Goal: Find contact information: Find contact information

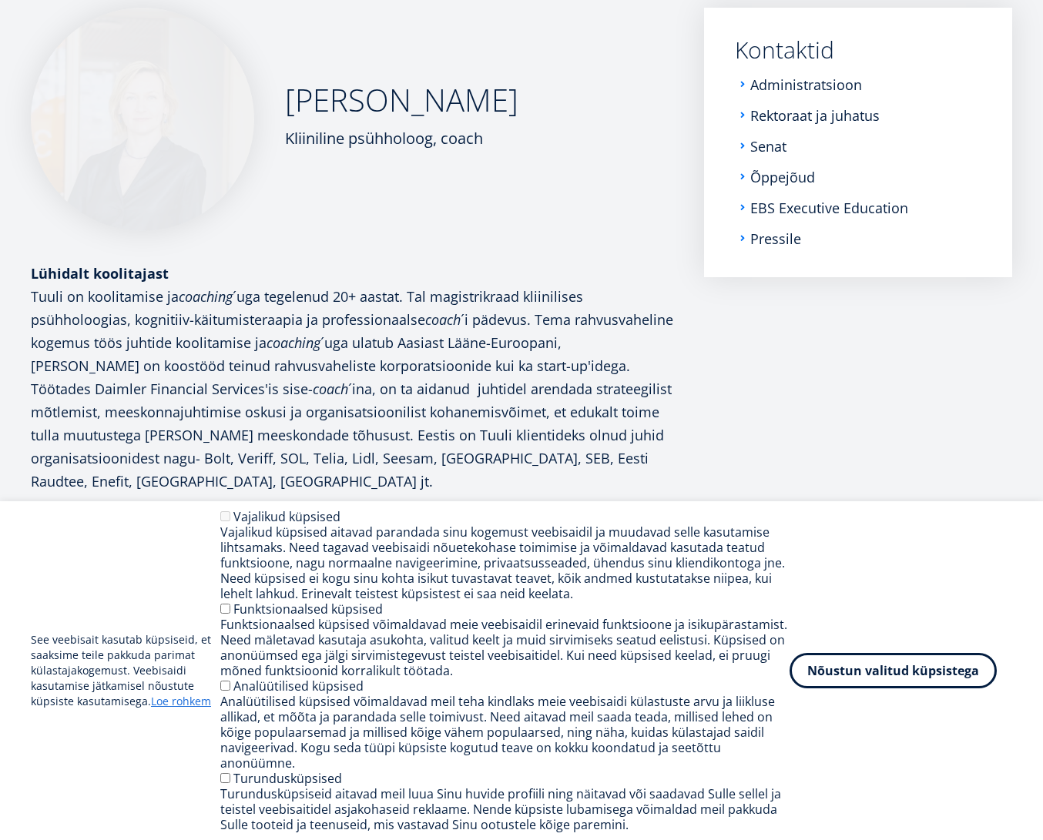
click at [384, 149] on div "Kliiniline psühholoog, coach" at bounding box center [401, 138] width 233 height 23
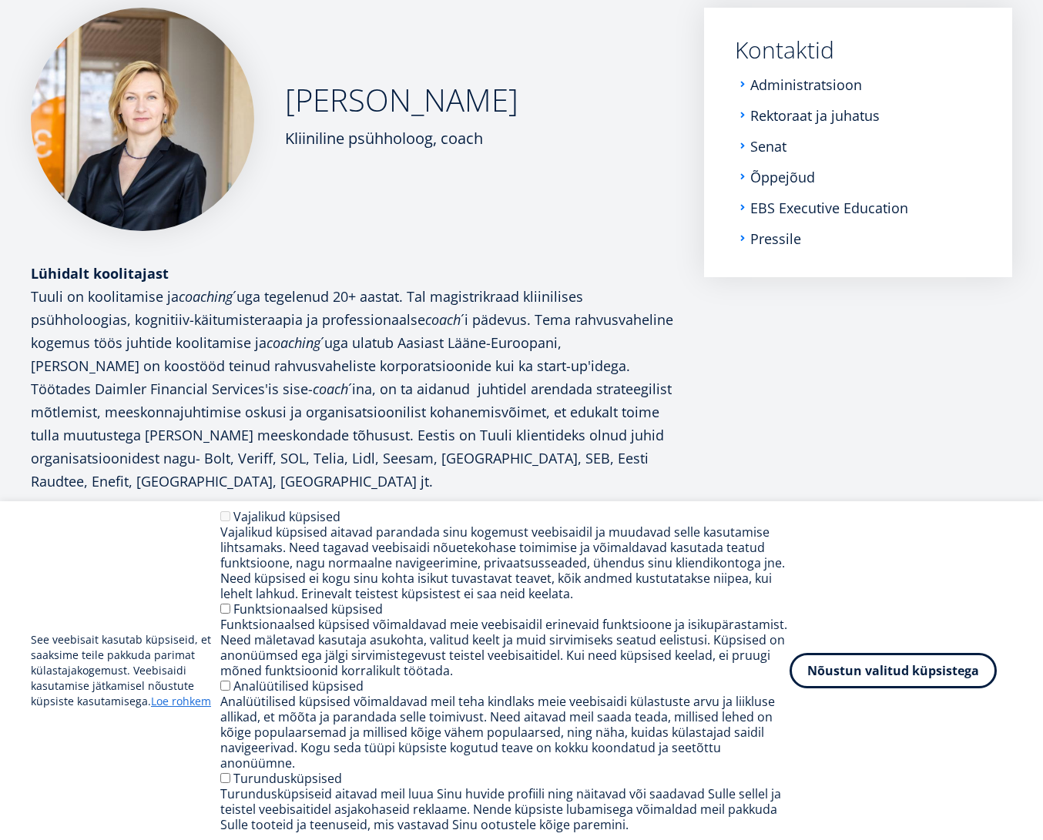
click at [418, 241] on div "[PERSON_NAME] Kliiniline psühholoog, coach Lühidalt koolitajast Tuuli on koolit…" at bounding box center [352, 250] width 642 height 485
click at [380, 297] on p "Tuuli on koolitamise ja coaching ´uga tegelenud 20+ aastat. Tal magistrikraad k…" at bounding box center [352, 389] width 642 height 208
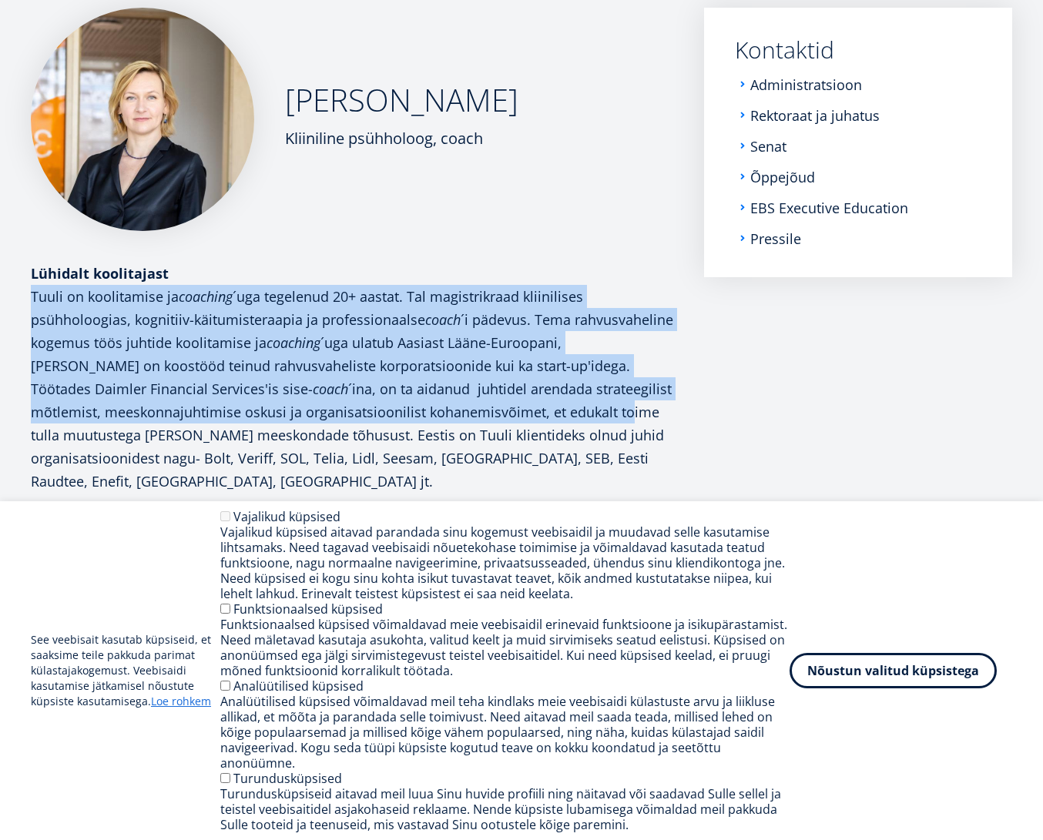
drag, startPoint x: 26, startPoint y: 296, endPoint x: 555, endPoint y: 420, distance: 543.5
click at [555, 420] on div "[PERSON_NAME] Kliiniline psühholoog, coach Lühidalt koolitajast Tuuli on koolit…" at bounding box center [521, 250] width 1043 height 485
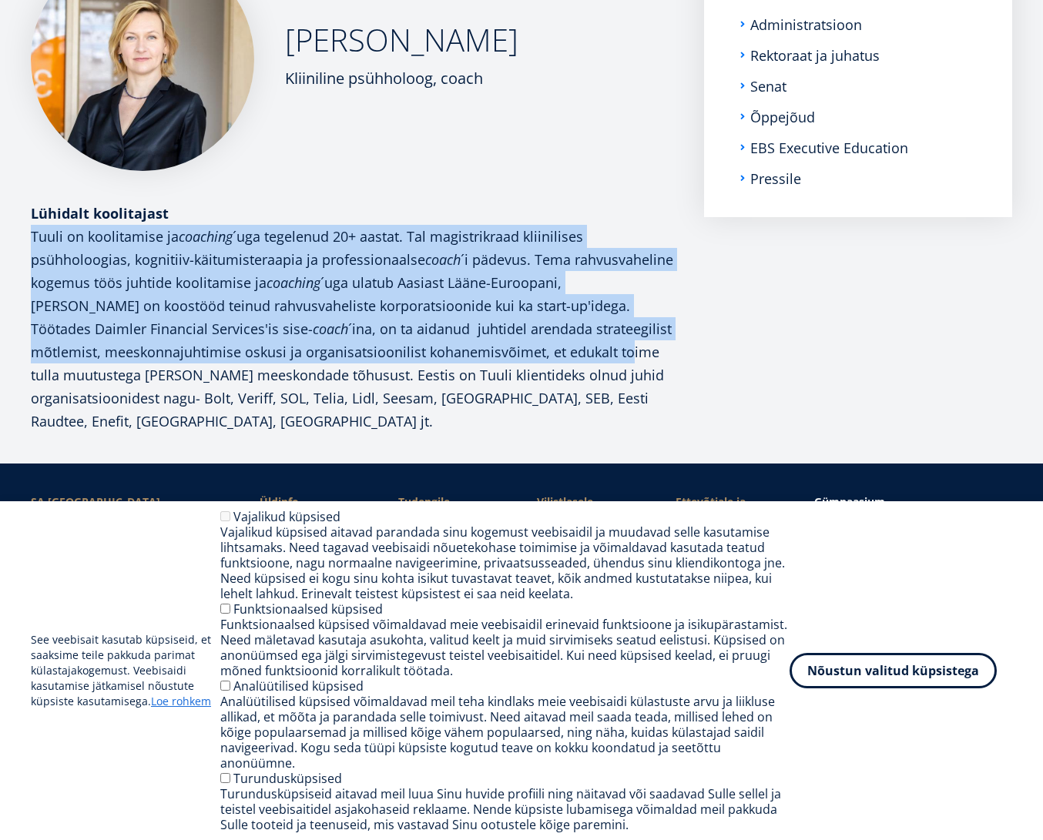
scroll to position [354, 0]
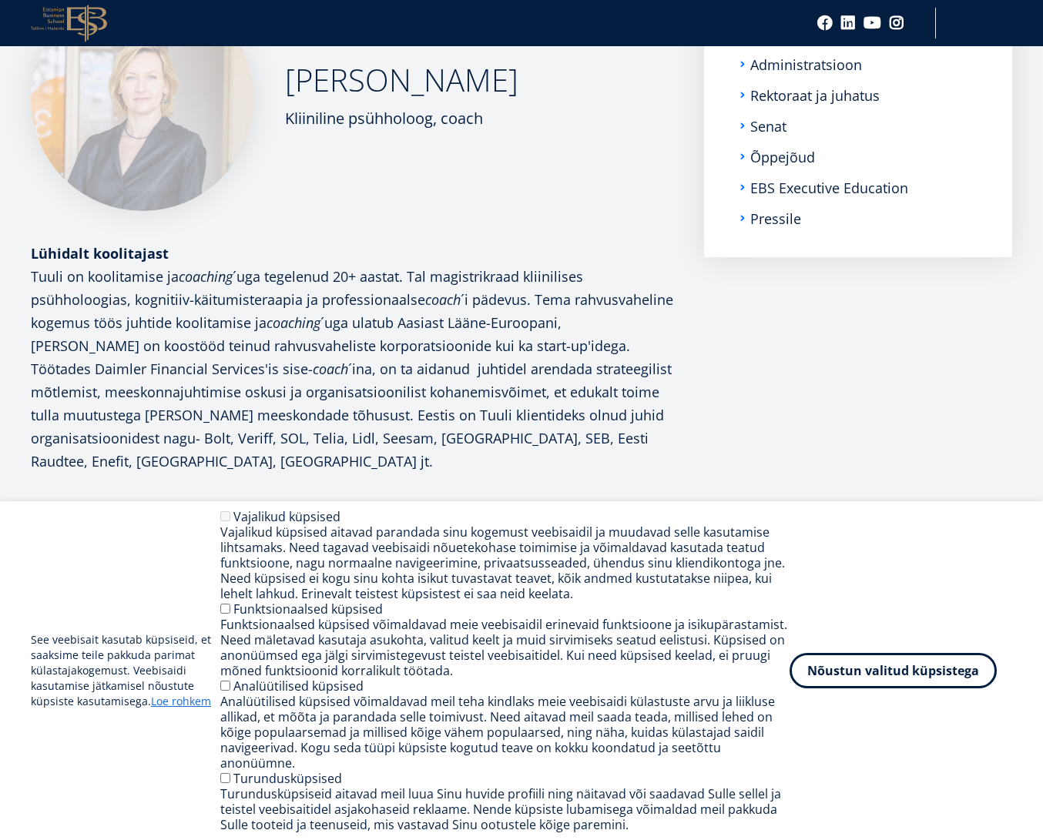
scroll to position [308, 0]
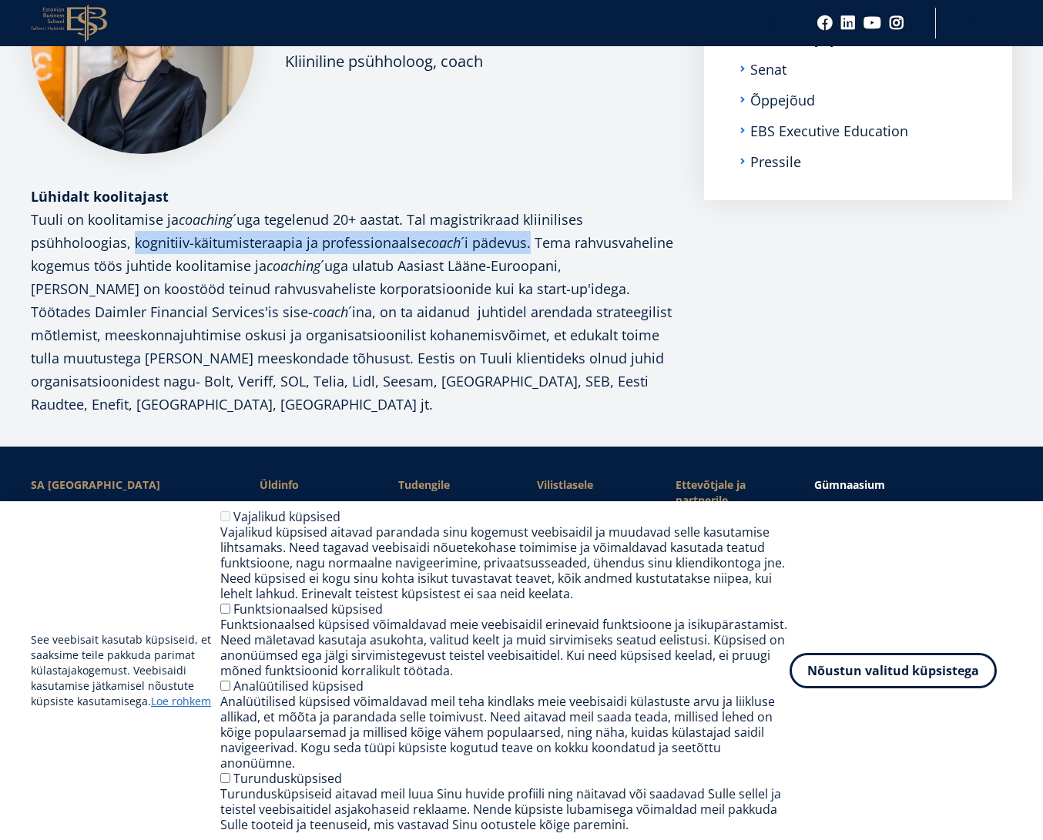
drag, startPoint x: 526, startPoint y: 244, endPoint x: 136, endPoint y: 238, distance: 390.5
click at [136, 238] on p "Tuuli on koolitamise ja coaching ´uga tegelenud 20+ aastat. Tal magistrikraad k…" at bounding box center [352, 312] width 642 height 208
copy p "kognitiiv-käitumisteraapia ja professionaalse coach ´i pädevus."
